Goal: Obtain resource: Download file/media

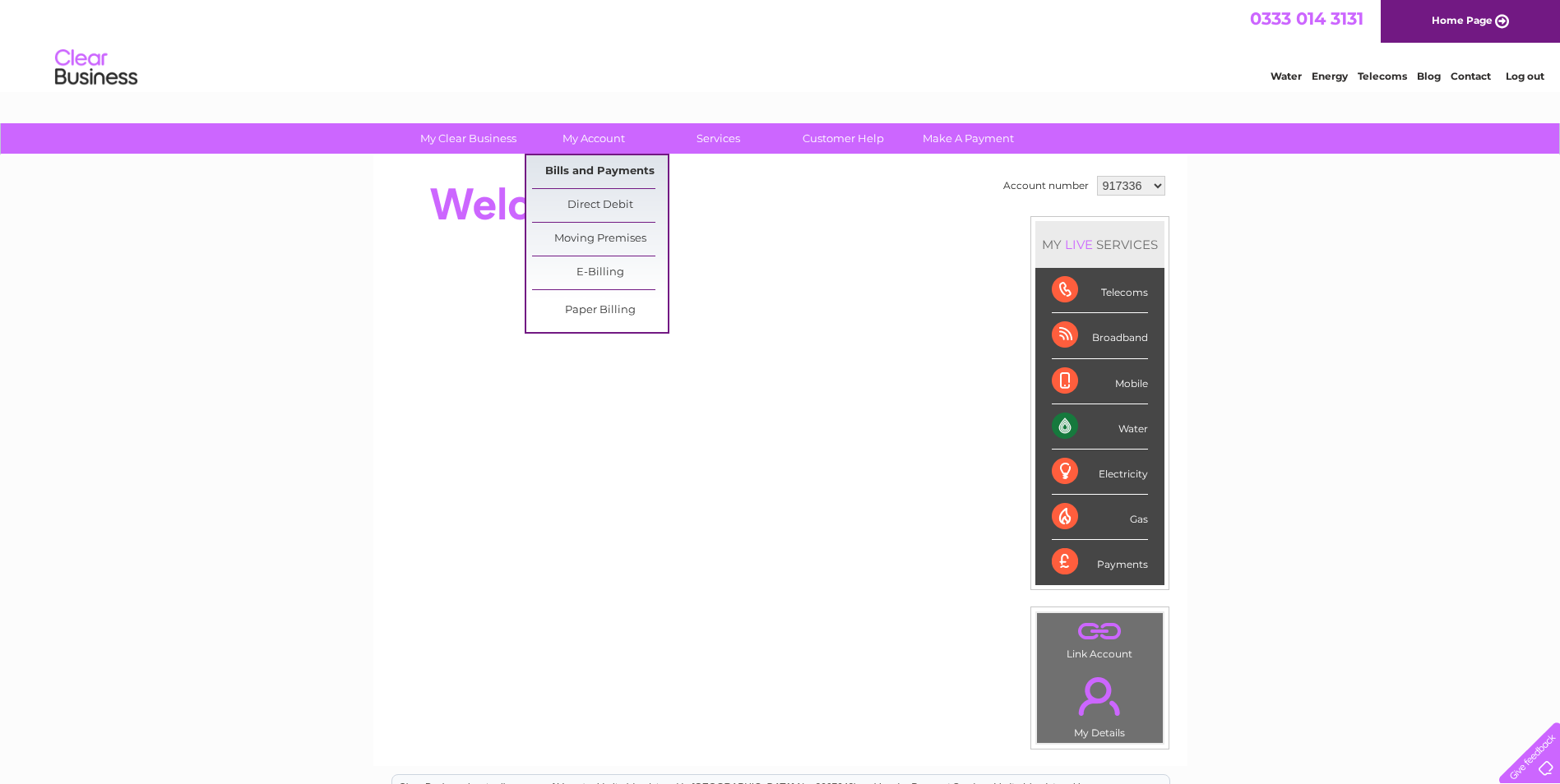
click at [602, 170] on link "Bills and Payments" at bounding box center [600, 171] width 136 height 33
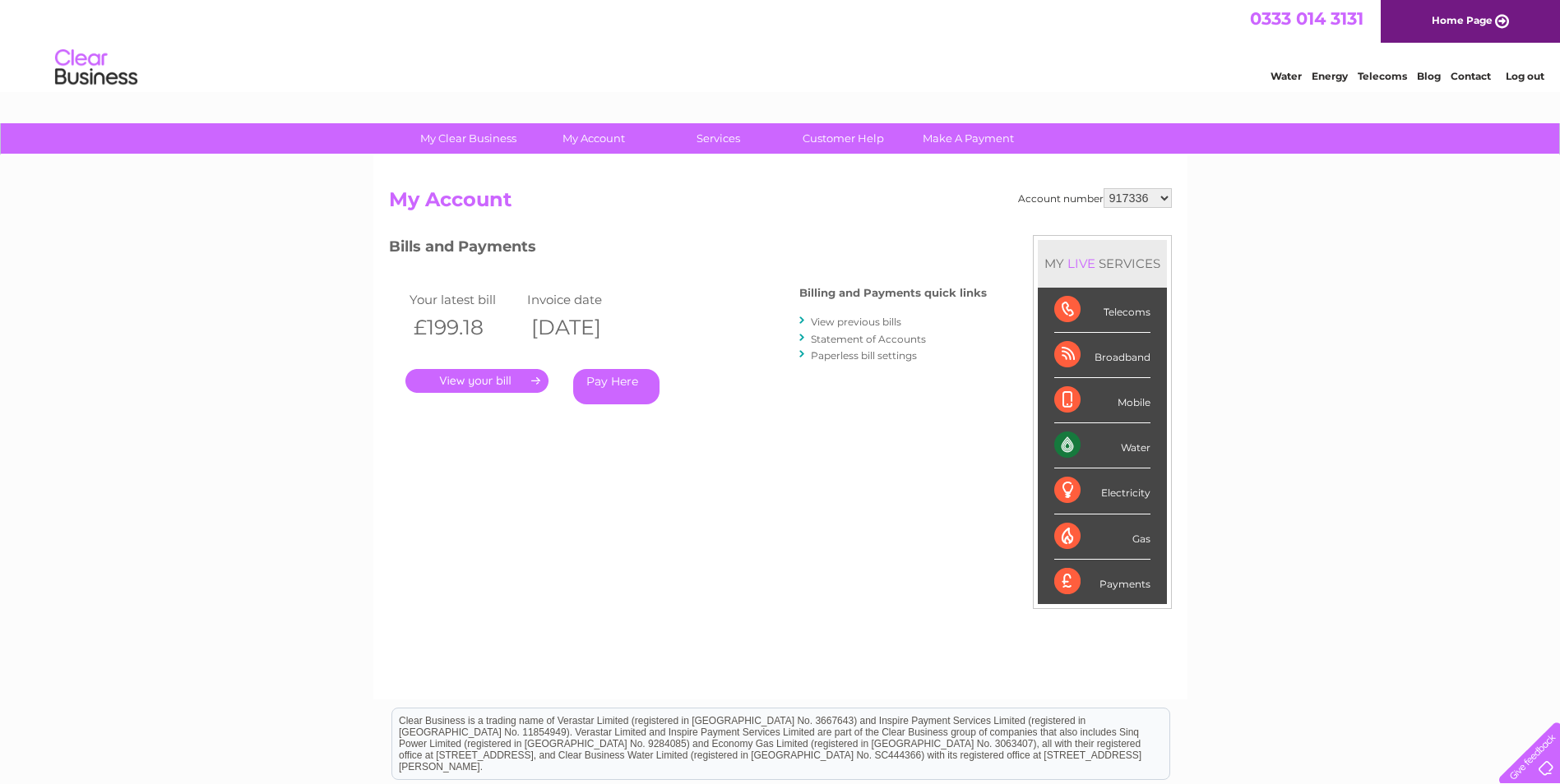
click at [1165, 201] on select "917336 1048186" at bounding box center [1137, 197] width 68 height 20
select select "1048186"
click at [1103, 188] on select "917336 1048186" at bounding box center [1137, 197] width 68 height 20
click at [504, 379] on link "." at bounding box center [477, 381] width 143 height 24
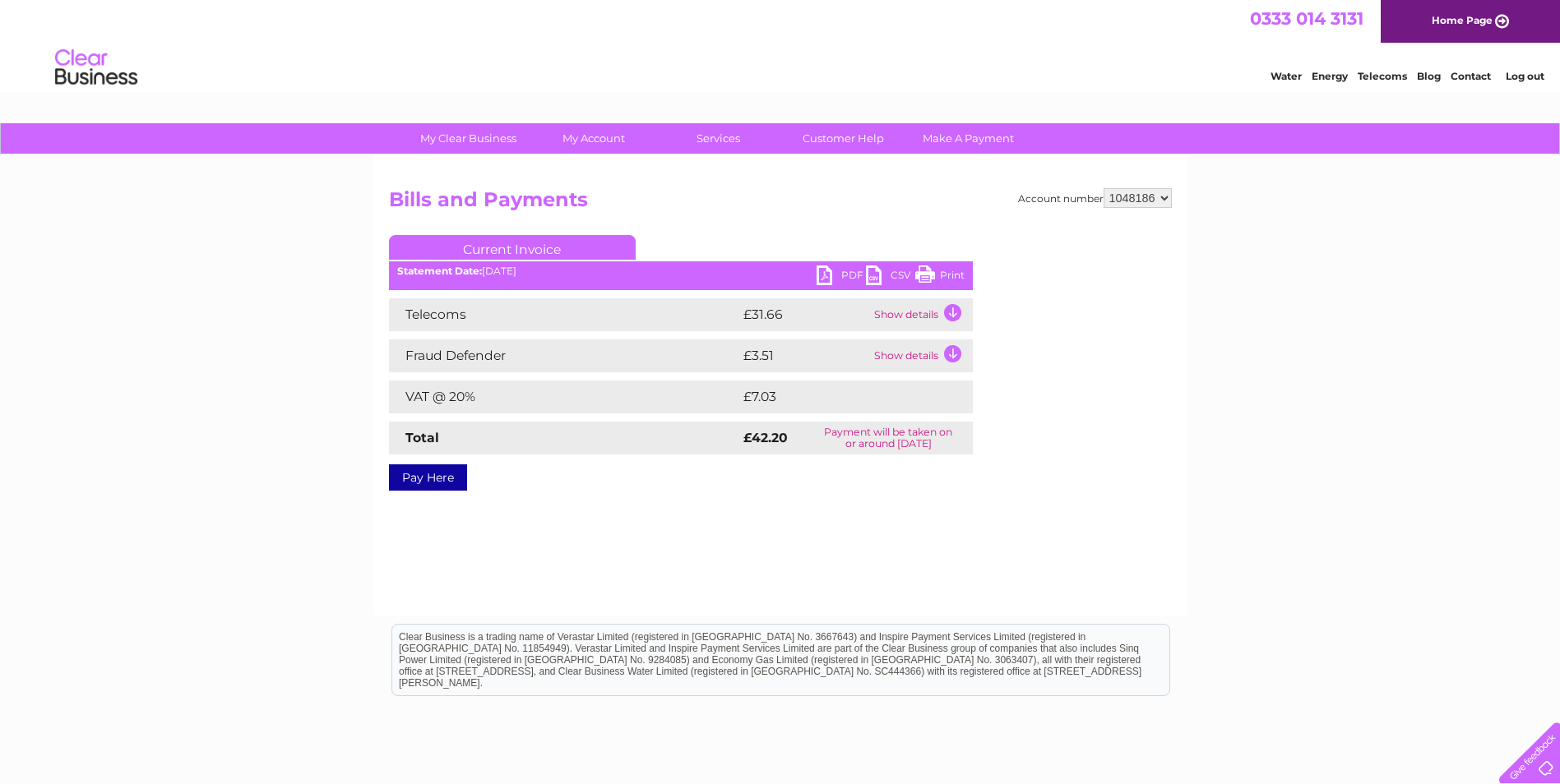
click at [844, 274] on link "PDF" at bounding box center [841, 278] width 49 height 24
click at [1515, 76] on link "Log out" at bounding box center [1525, 75] width 39 height 12
